Goal: Task Accomplishment & Management: Manage account settings

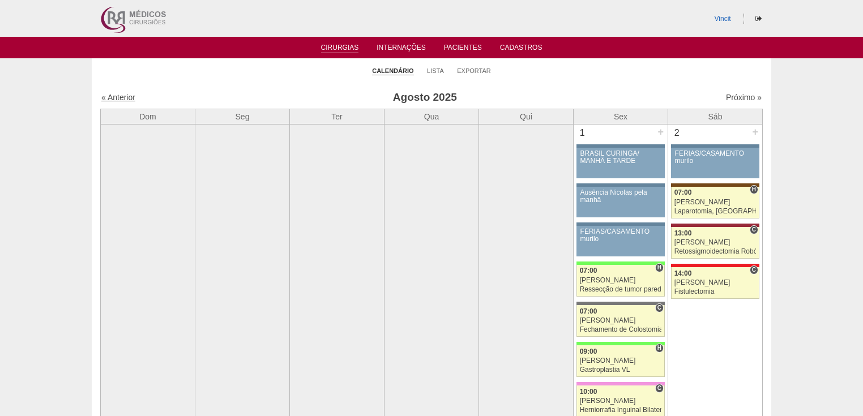
click at [119, 95] on link "« Anterior" at bounding box center [118, 97] width 34 height 9
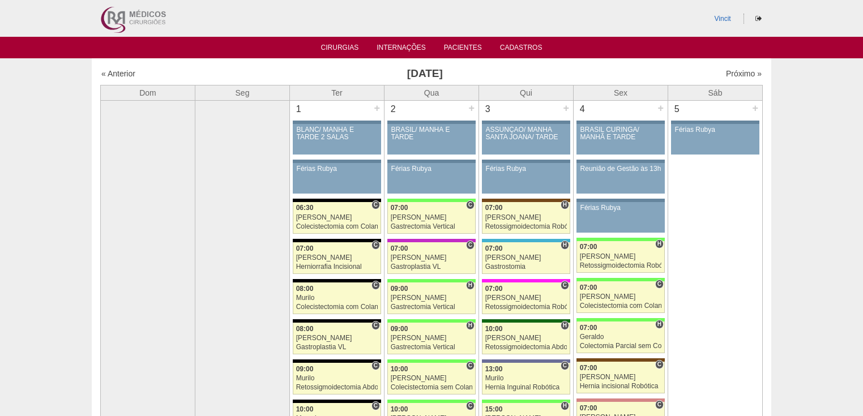
click at [118, 78] on div "« Anterior" at bounding box center [180, 73] width 159 height 11
click at [118, 72] on link "« Anterior" at bounding box center [118, 73] width 34 height 9
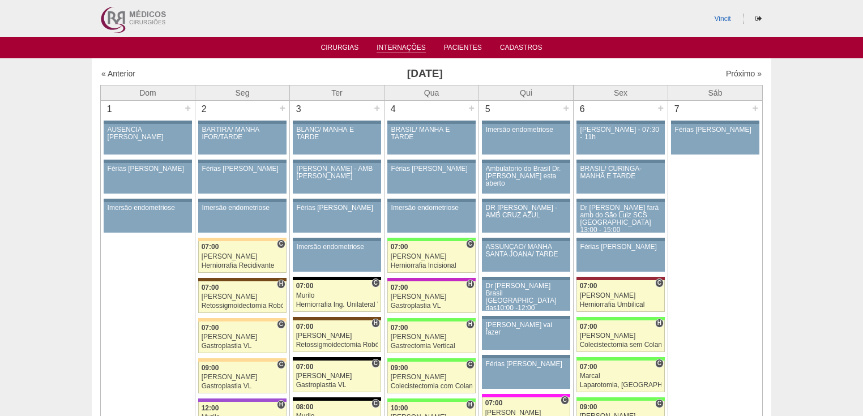
click at [409, 48] on link "Internações" at bounding box center [401, 49] width 49 height 10
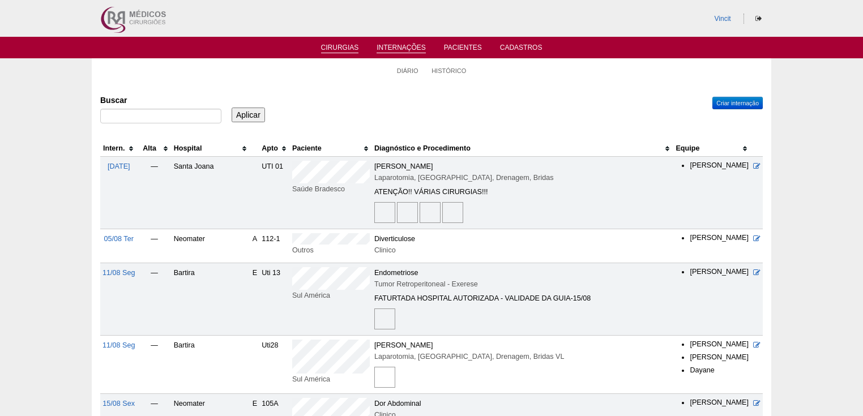
click at [331, 44] on link "Cirurgias" at bounding box center [340, 49] width 38 height 10
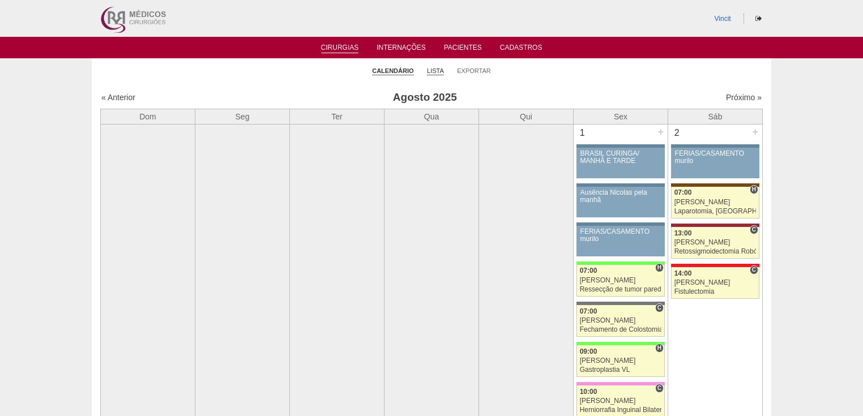
click at [434, 69] on link "Lista" at bounding box center [435, 71] width 17 height 8
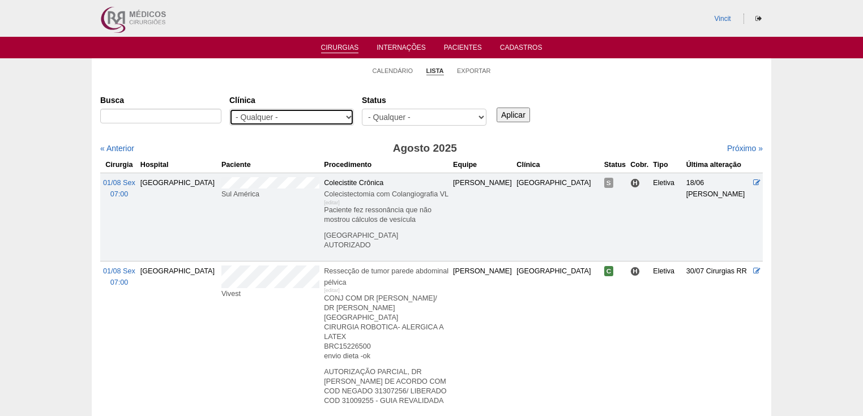
click at [311, 113] on select "- Qualquer - 6R Alphaville Assunção Bartira Brasil Christovão da Gama Cruz Azul…" at bounding box center [291, 117] width 125 height 17
select select "48"
click at [229, 109] on select "- Qualquer - 6R Alphaville Assunção Bartira Brasil Christovão da Gama Cruz Azul…" at bounding box center [291, 117] width 125 height 17
click at [509, 111] on input "Aplicar" at bounding box center [513, 115] width 33 height 15
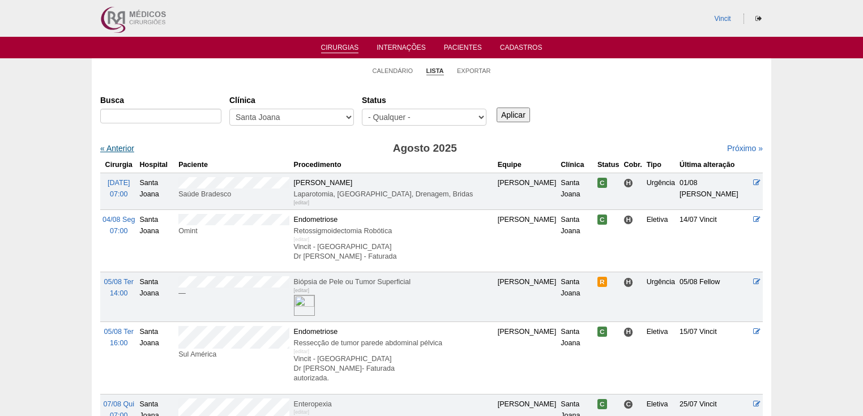
click at [117, 146] on link "« Anterior" at bounding box center [117, 148] width 34 height 9
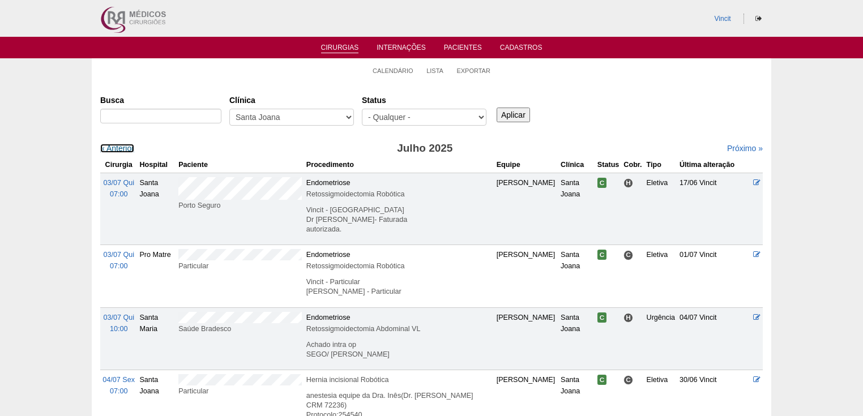
click at [117, 146] on link "« Anterior" at bounding box center [117, 148] width 34 height 9
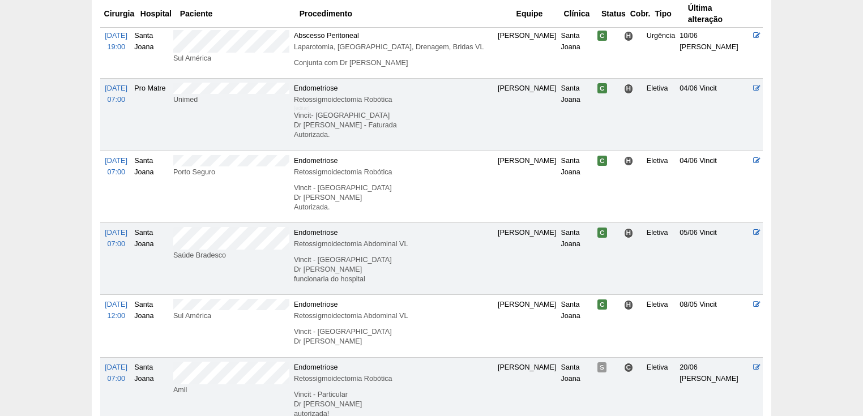
scroll to position [1133, 0]
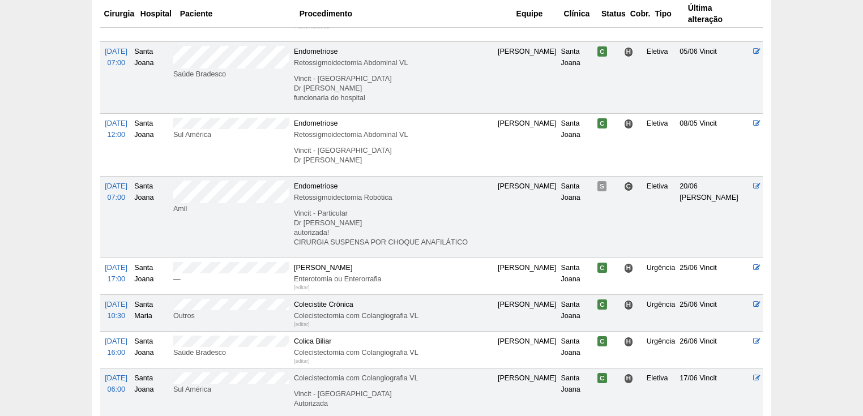
click at [761, 185] on td at bounding box center [757, 217] width 12 height 82
click at [758, 185] on icon at bounding box center [756, 185] width 7 height 7
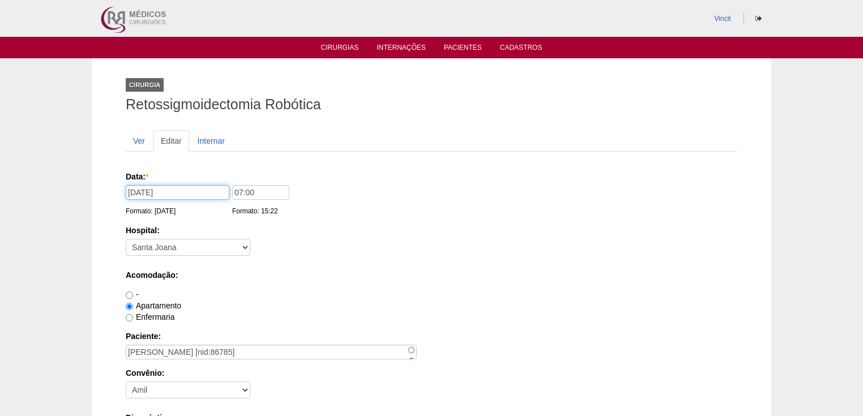
click at [188, 186] on input "[DATE]" at bounding box center [178, 192] width 104 height 15
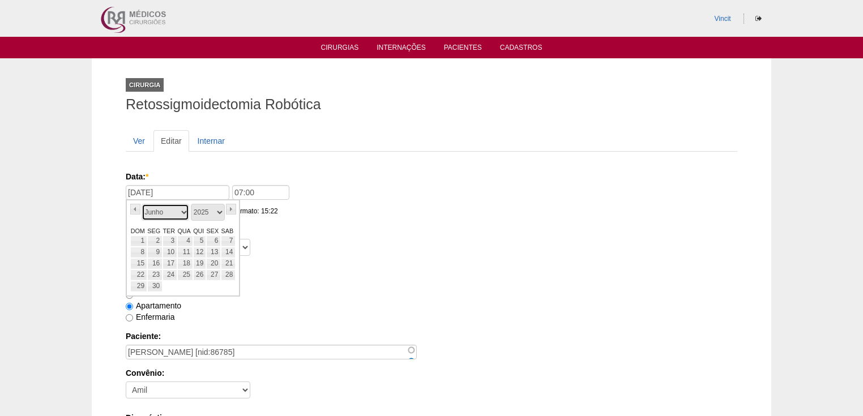
click at [186, 213] on select "Janeiro Fevereiro Março Abril Maio Junho Julho Agosto Setembro Outubro Novembro…" at bounding box center [166, 212] width 48 height 17
click at [204, 262] on link "18" at bounding box center [199, 263] width 13 height 11
type input "[DATE]"
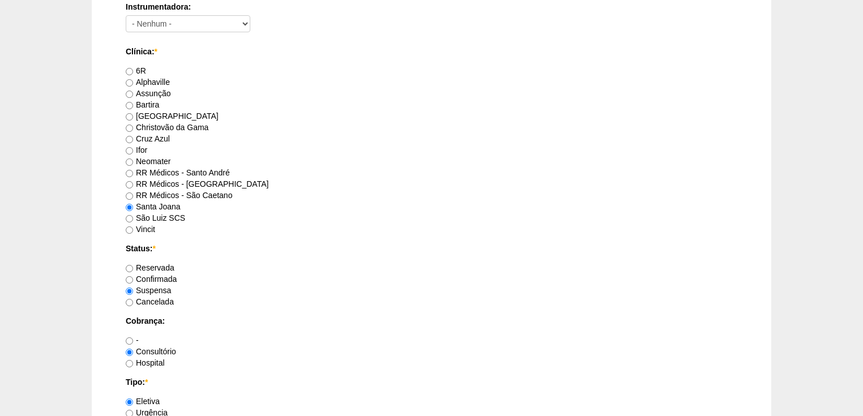
scroll to position [770, 0]
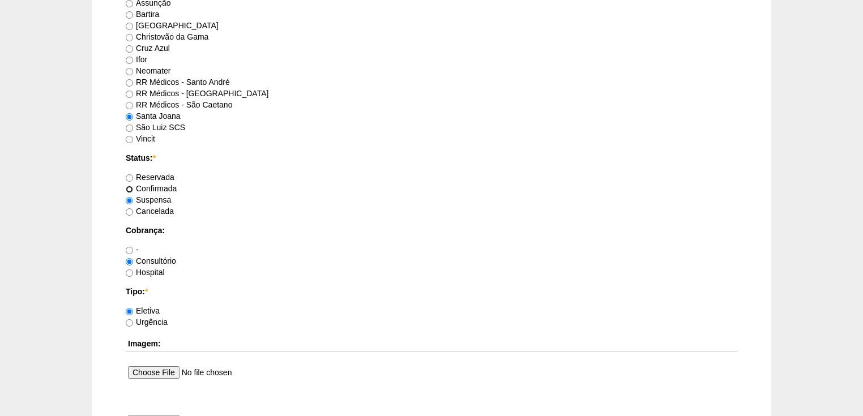
click at [130, 186] on input "Confirmada" at bounding box center [129, 189] width 7 height 7
radio input "true"
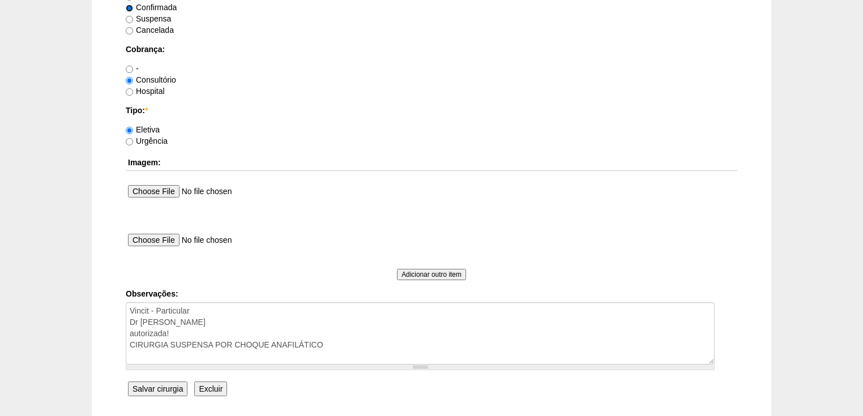
scroll to position [1041, 0]
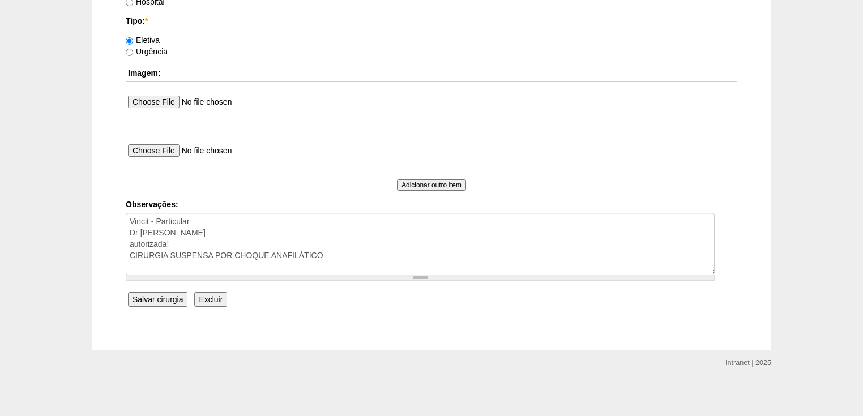
click at [164, 296] on input "Salvar cirurgia" at bounding box center [157, 299] width 59 height 15
